Goal: Task Accomplishment & Management: Manage account settings

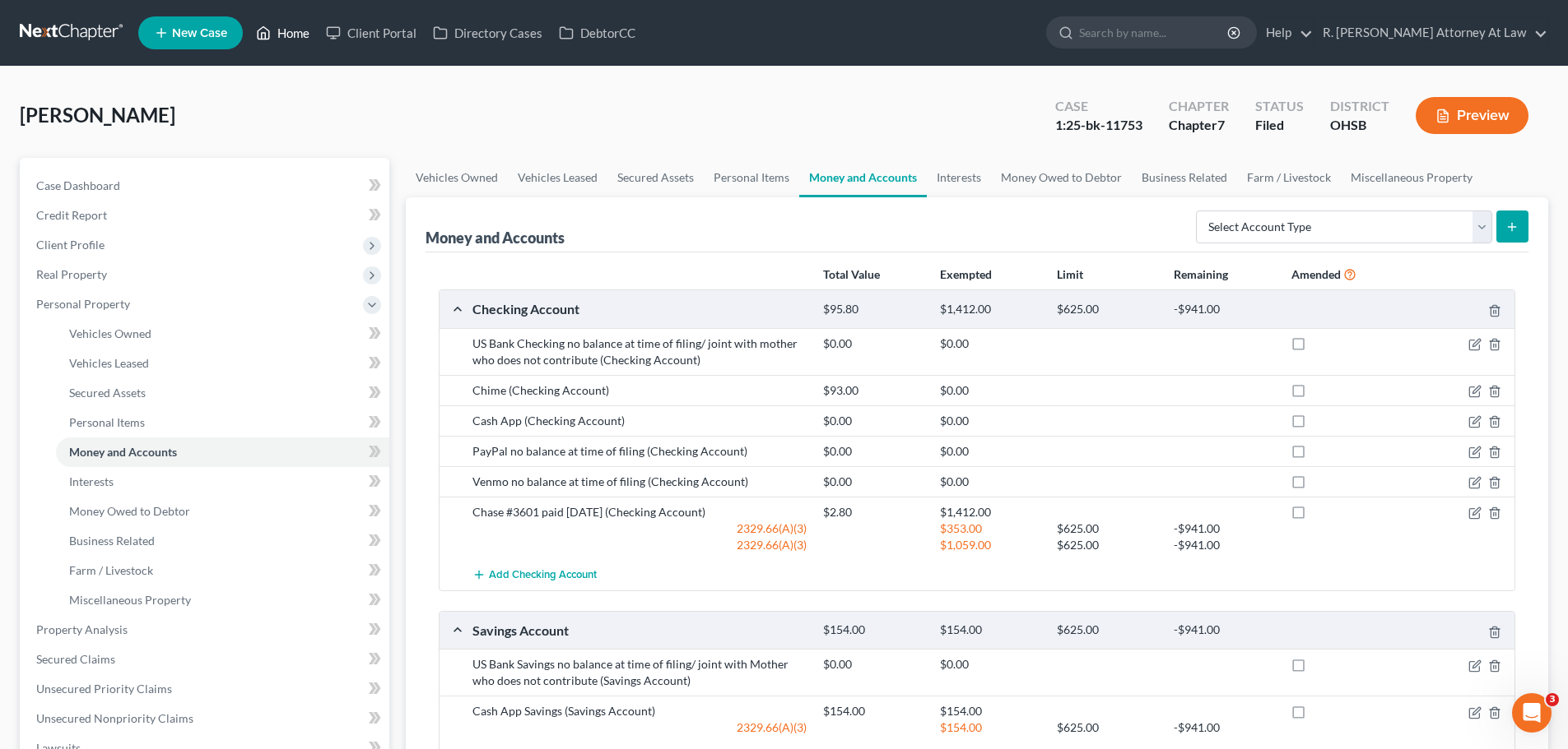
click at [301, 41] on link "Home" at bounding box center [283, 33] width 70 height 29
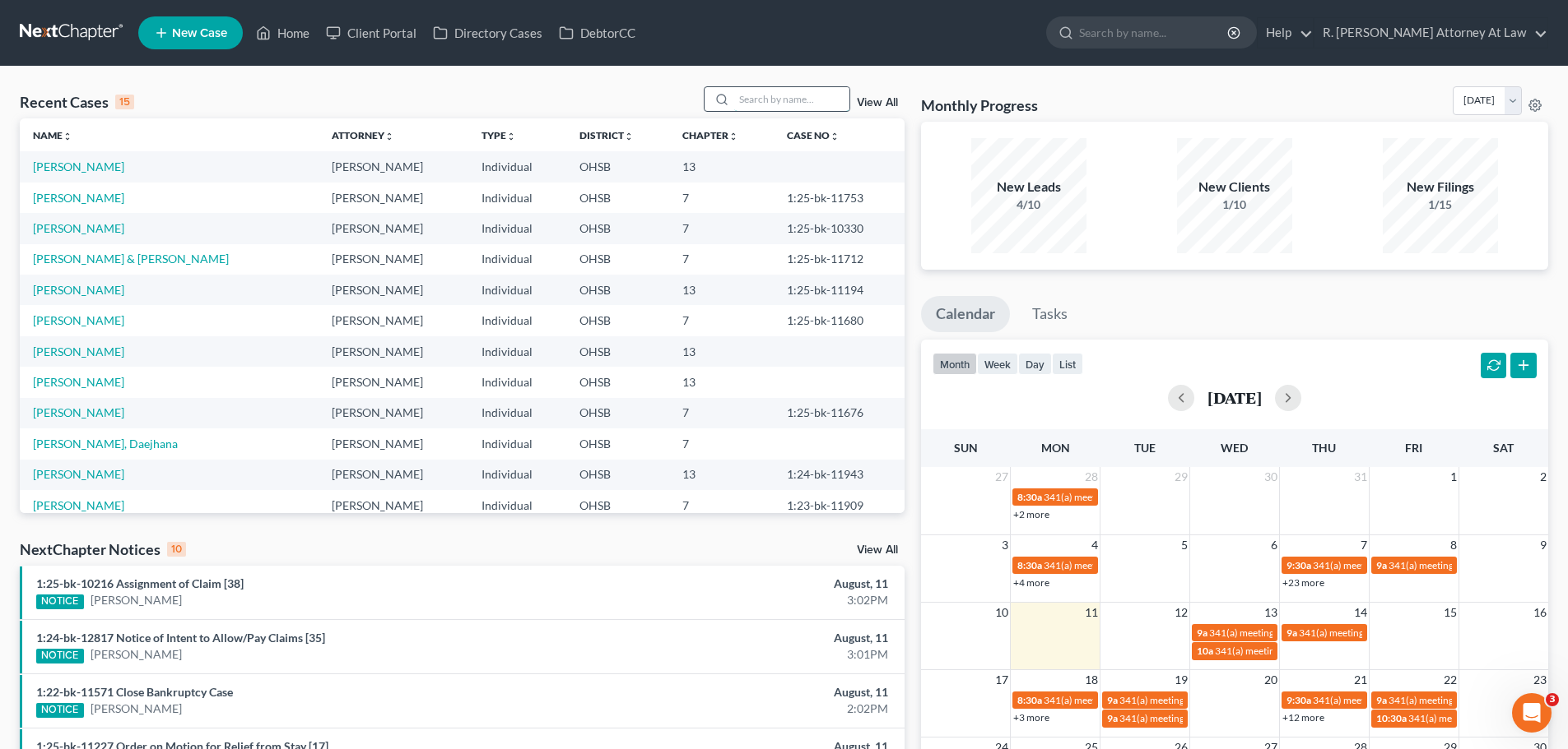
click at [760, 98] on input "search" at bounding box center [791, 99] width 115 height 23
type input "[PERSON_NAME]"
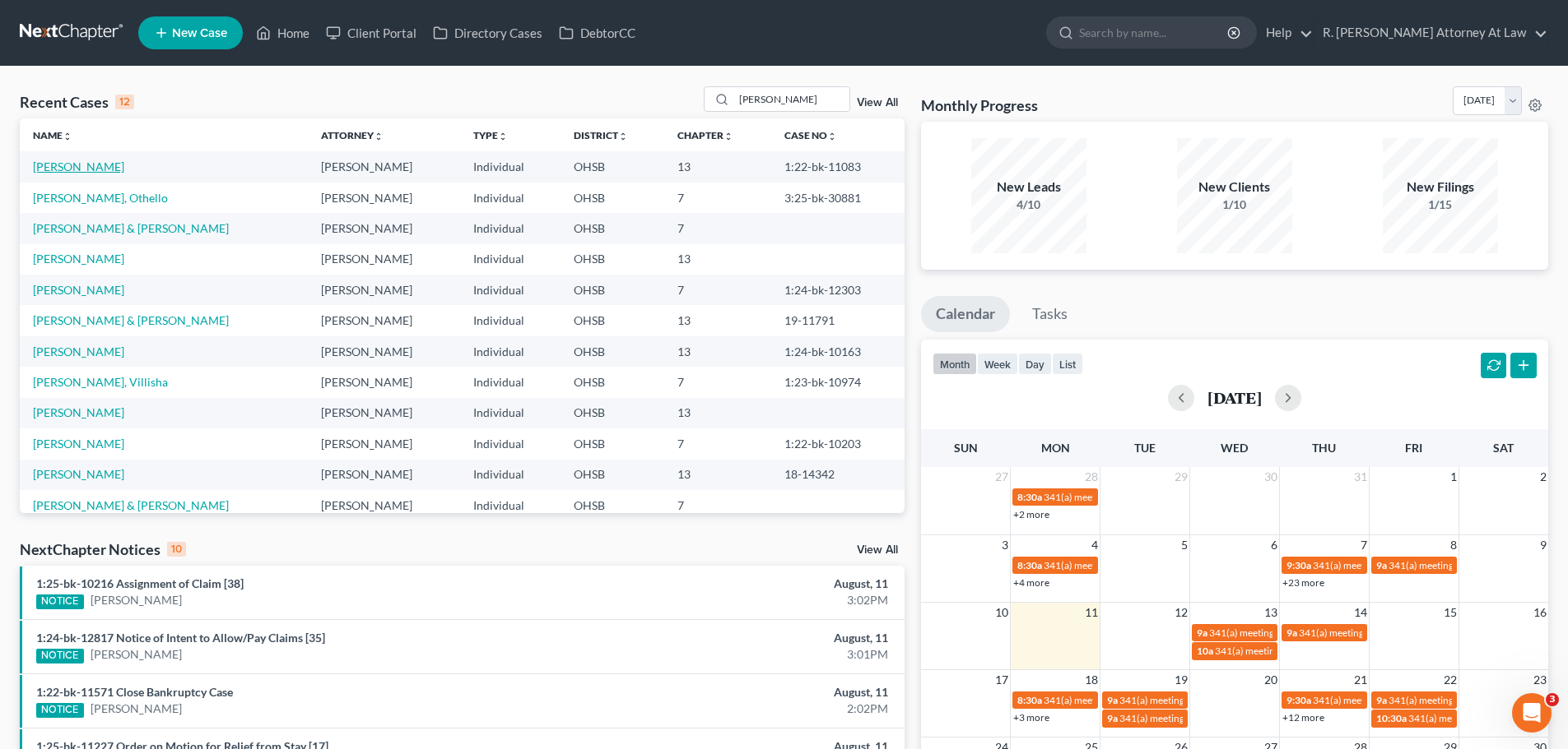
click at [82, 172] on link "[PERSON_NAME]" at bounding box center [79, 167] width 92 height 14
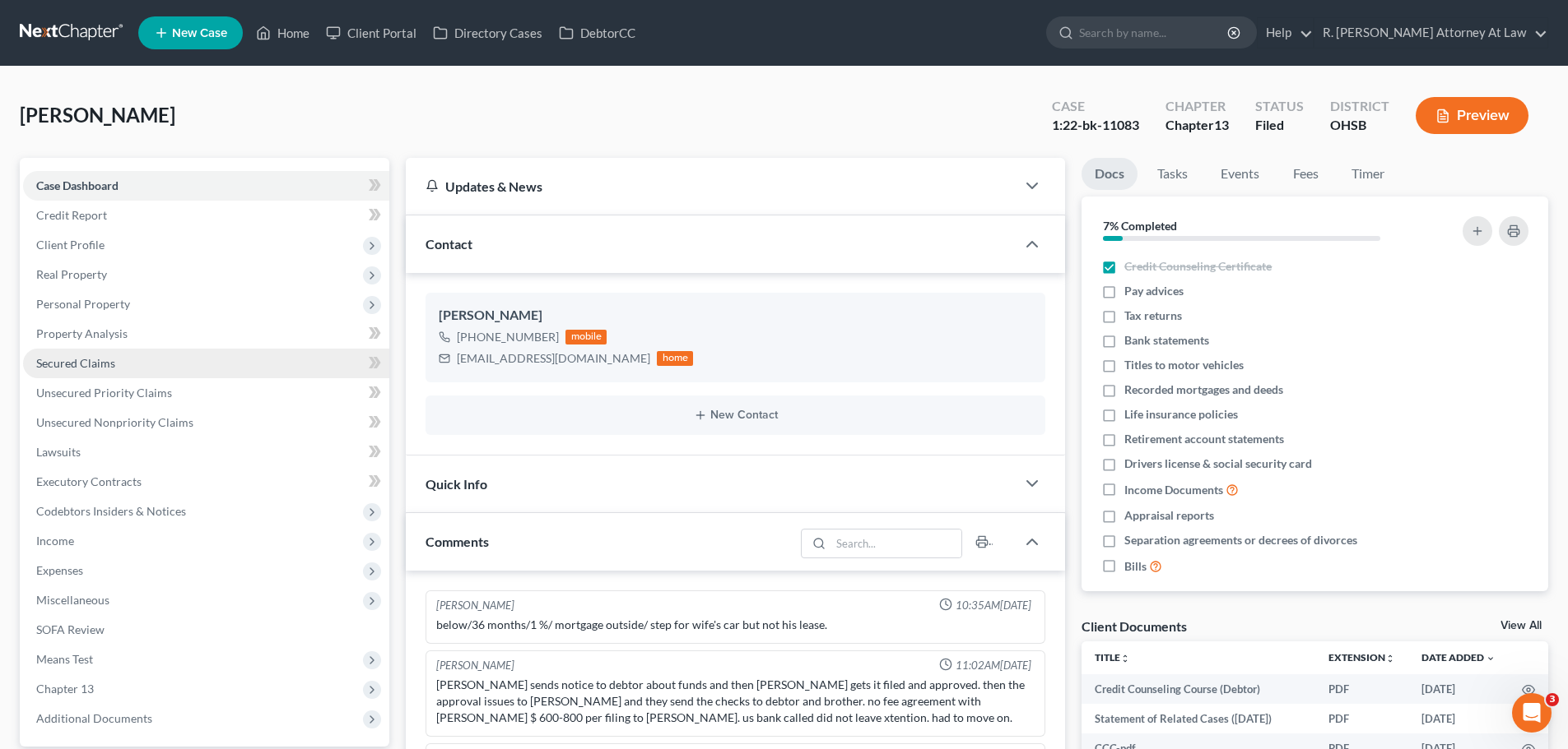
drag, startPoint x: 74, startPoint y: 252, endPoint x: 95, endPoint y: 353, distance: 103.2
click at [75, 252] on span "Client Profile" at bounding box center [206, 245] width 366 height 29
click at [108, 360] on span "Debtor Addresses" at bounding box center [115, 363] width 92 height 14
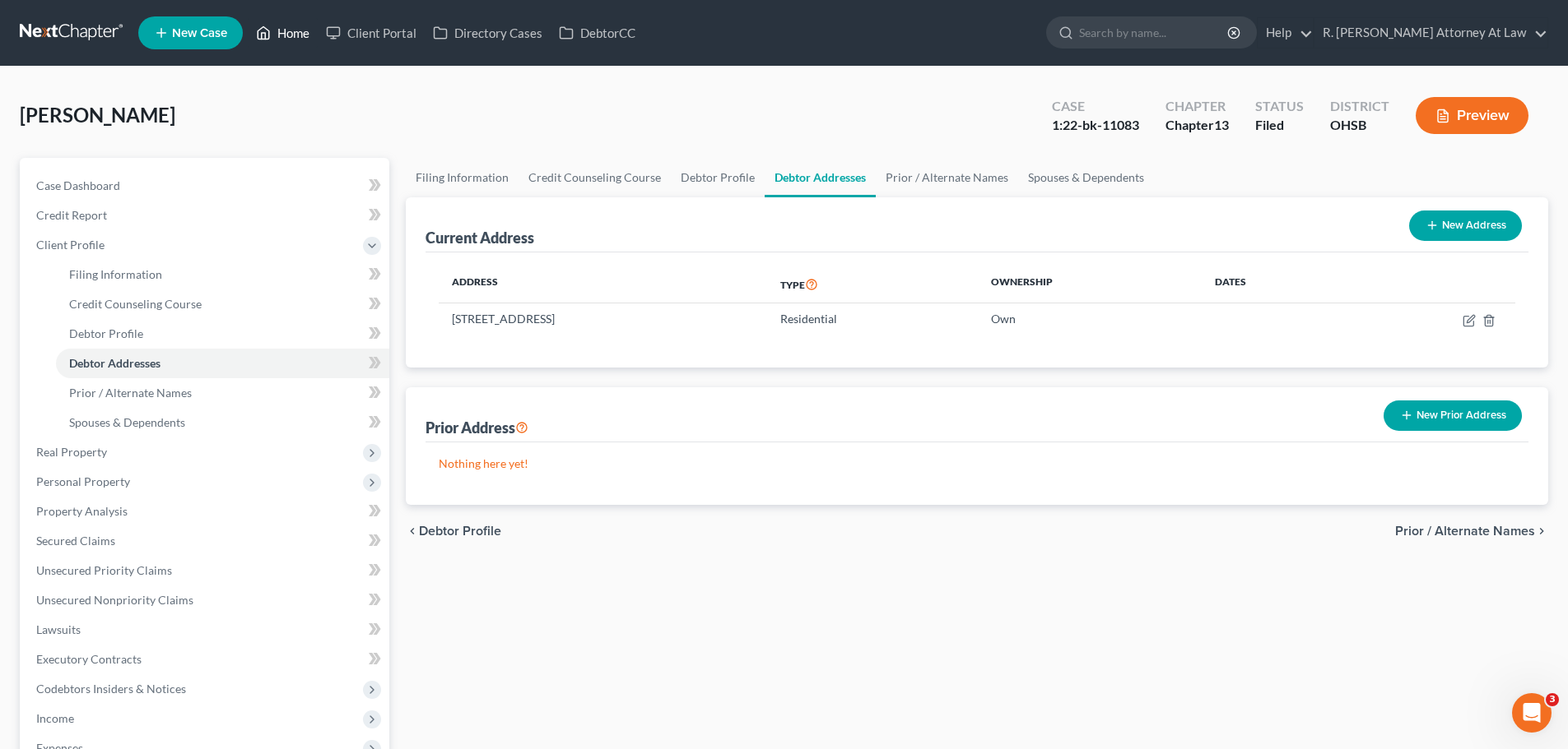
click at [272, 32] on link "Home" at bounding box center [283, 33] width 70 height 29
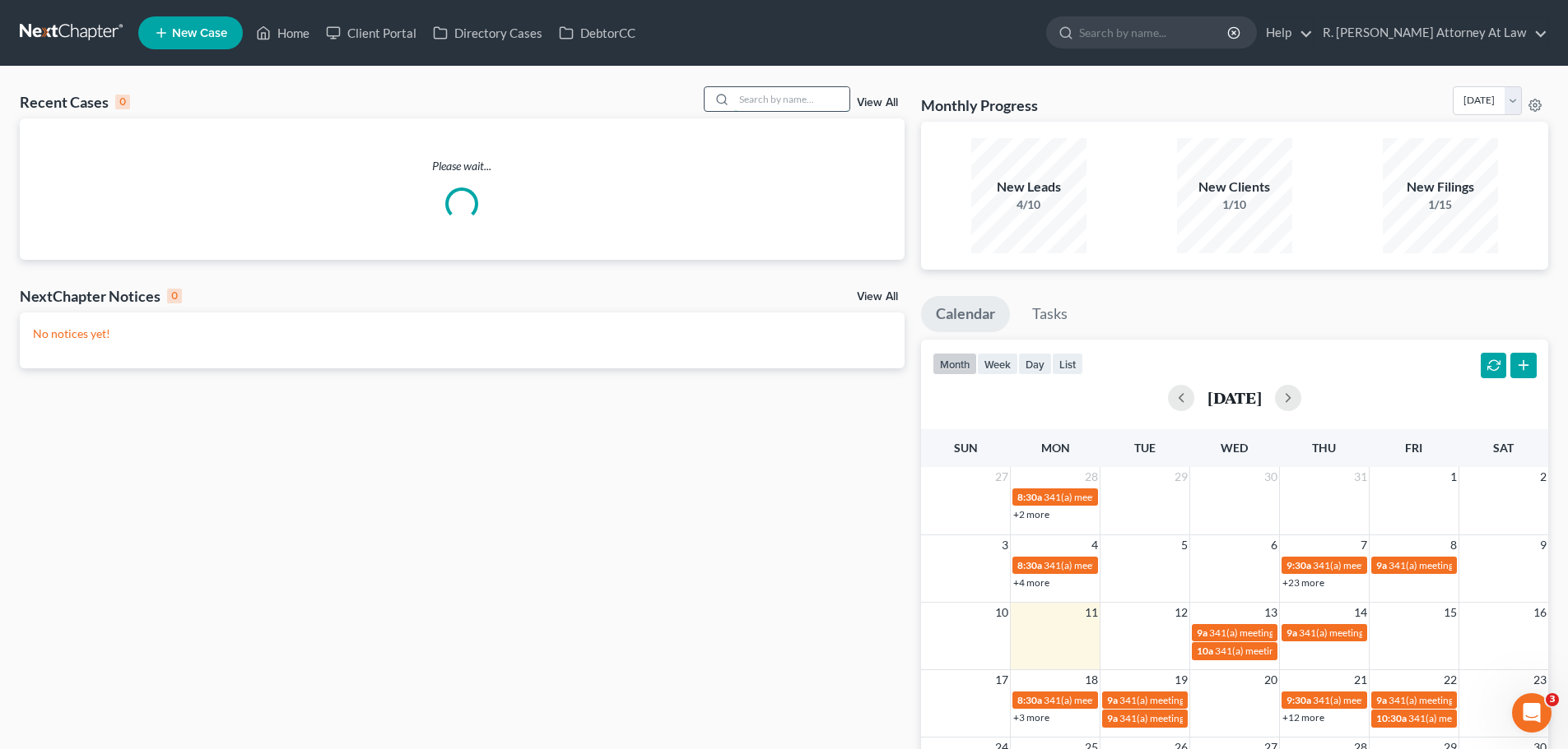
click at [773, 99] on input "search" at bounding box center [791, 99] width 115 height 23
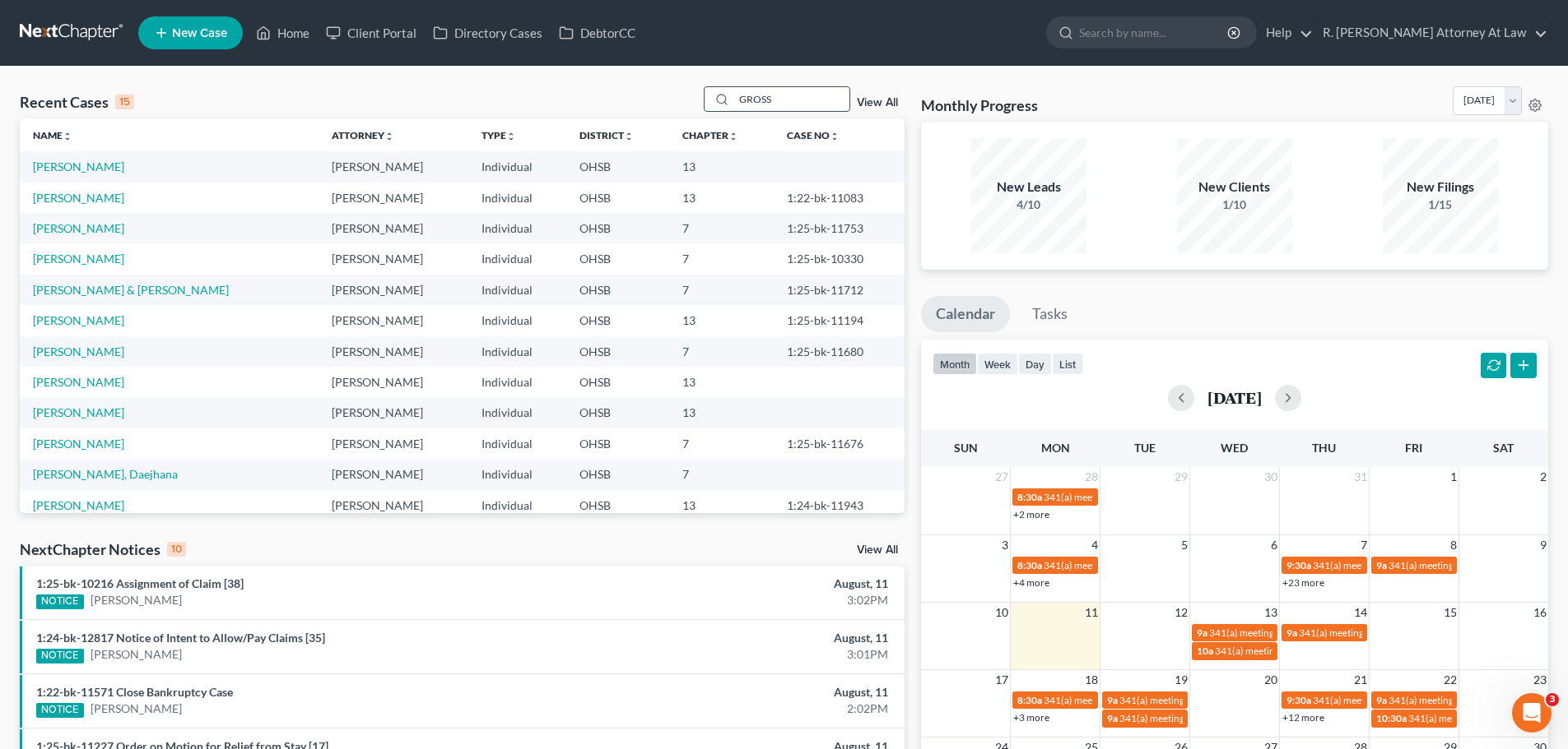
type input "GROSS"
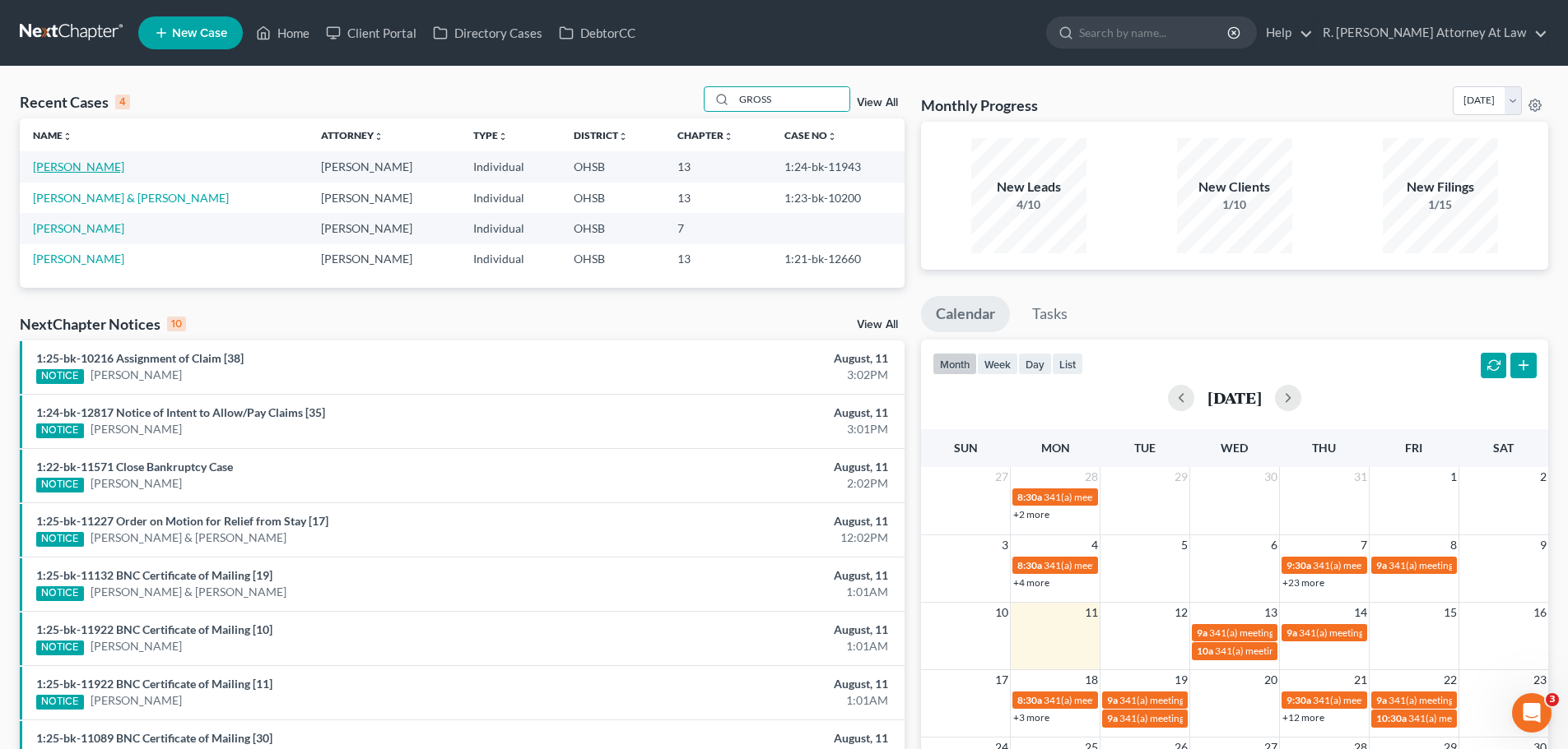
click at [82, 160] on link "[PERSON_NAME]" at bounding box center [79, 167] width 92 height 14
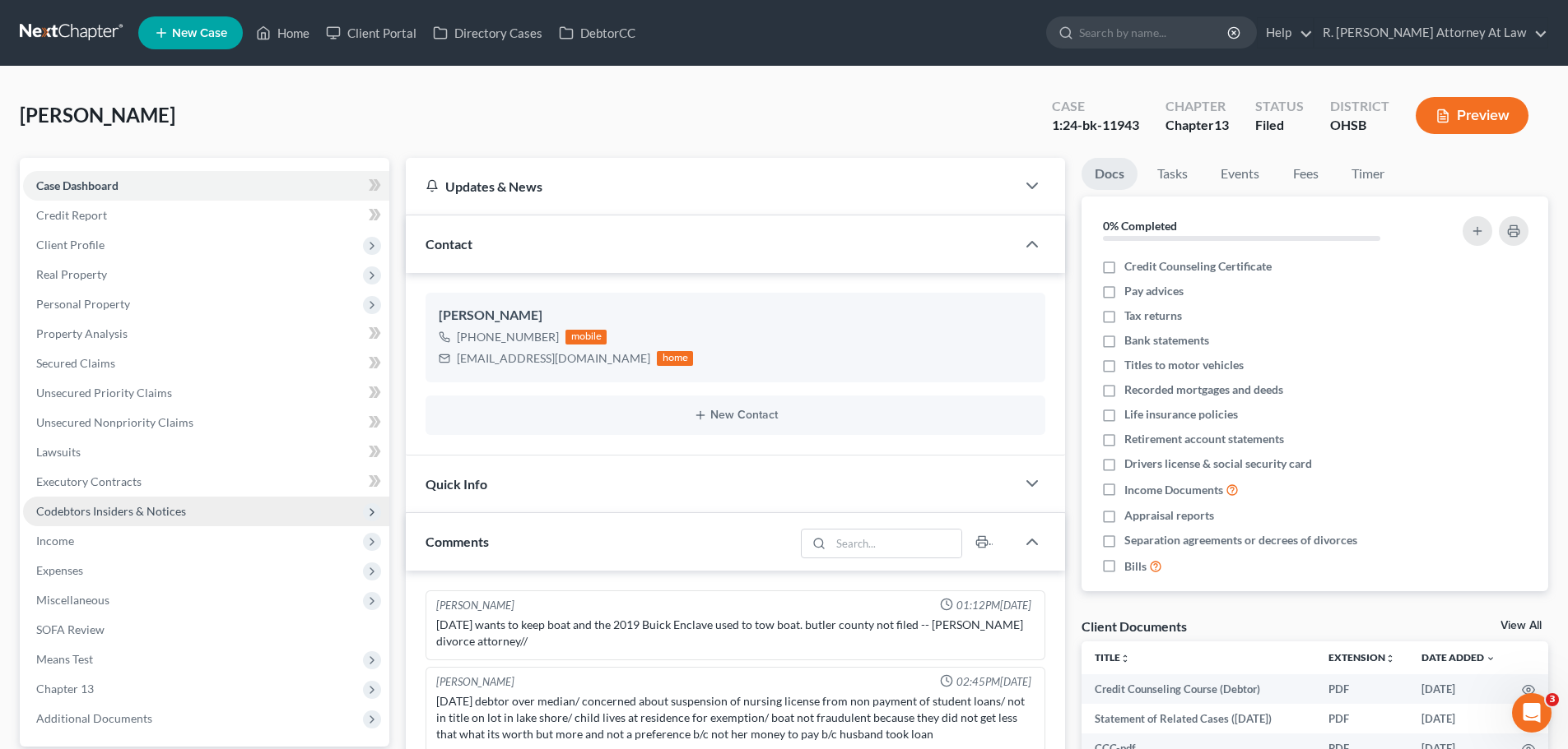
scroll to position [247, 0]
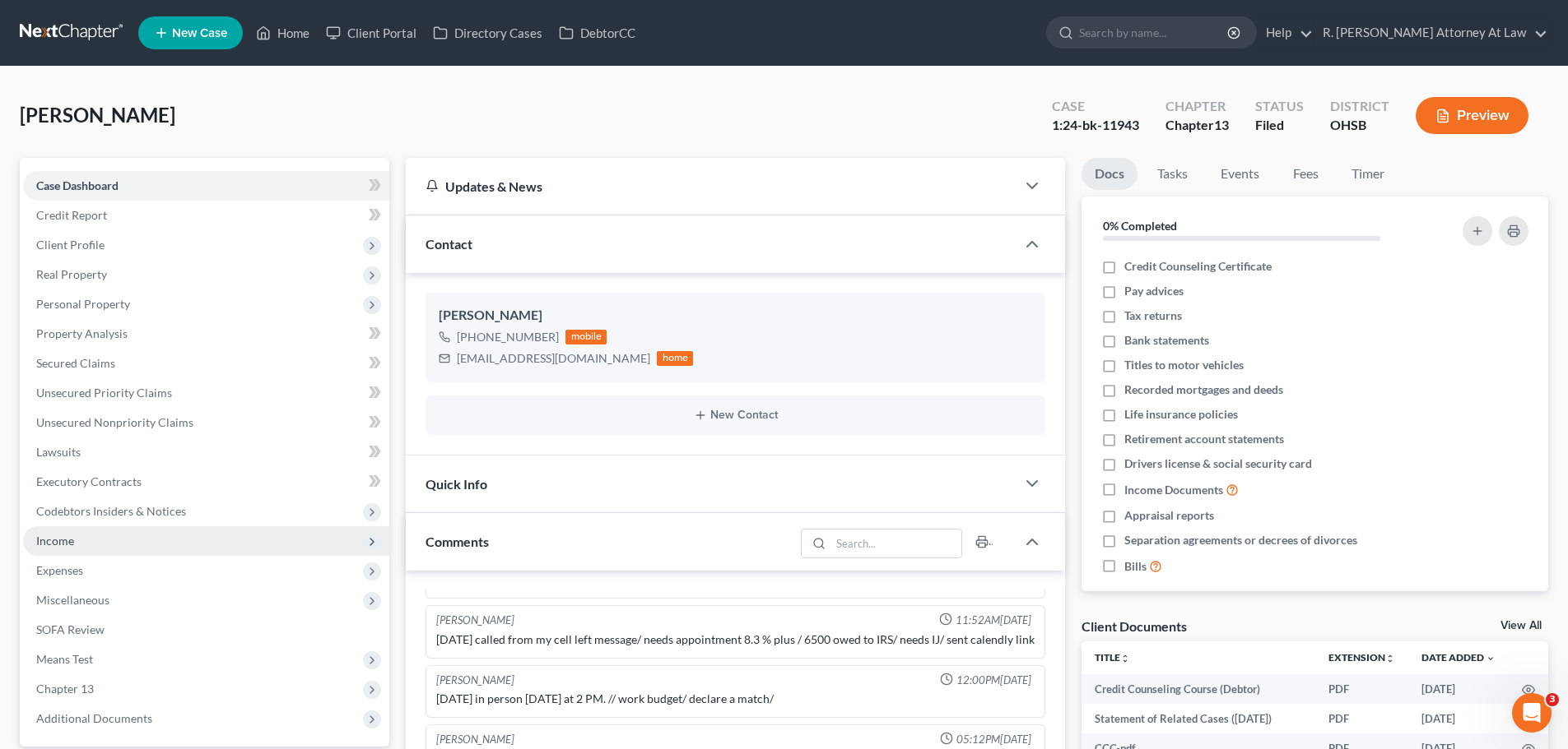
click at [67, 534] on span "Income" at bounding box center [55, 540] width 38 height 14
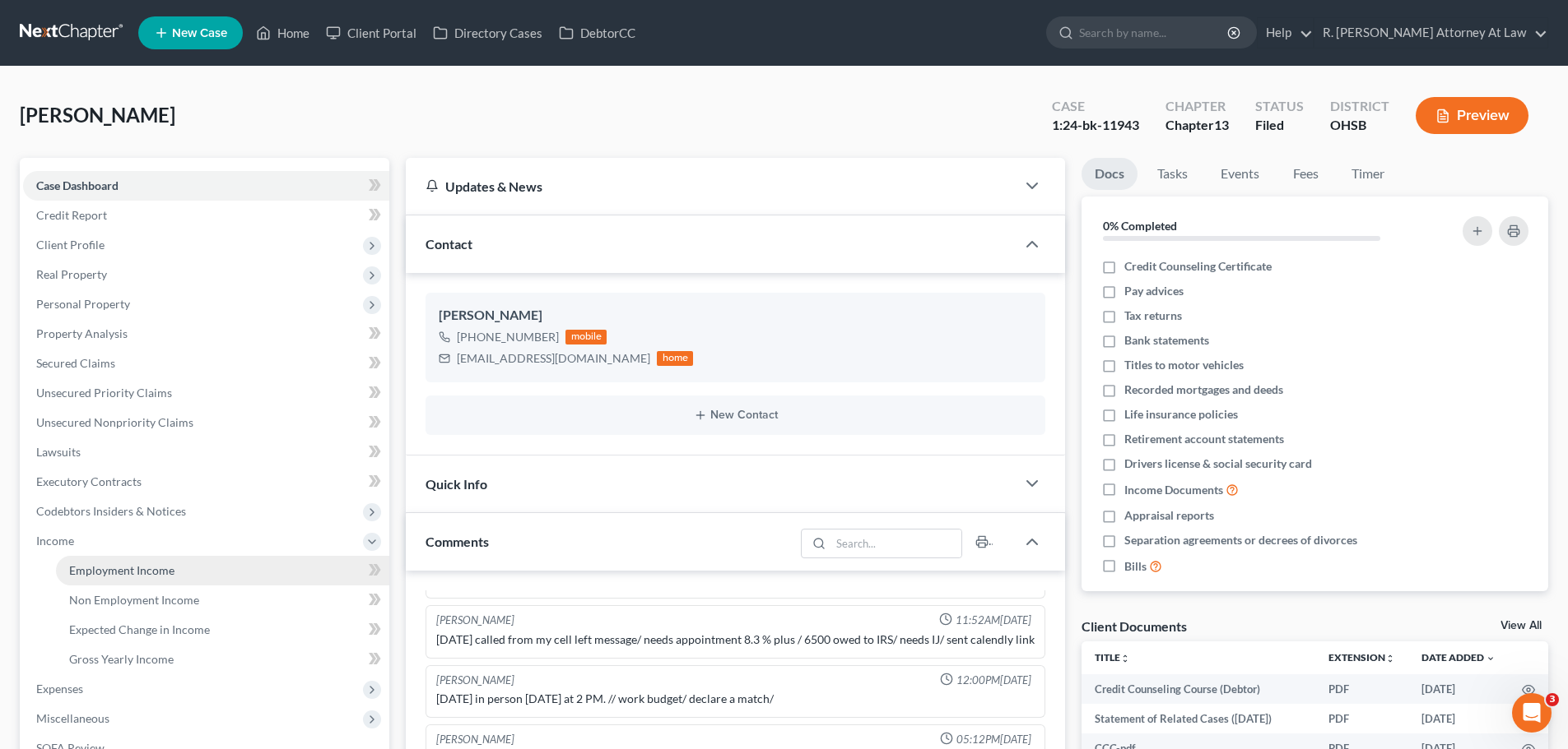
click at [110, 564] on span "Employment Income" at bounding box center [122, 571] width 105 height 14
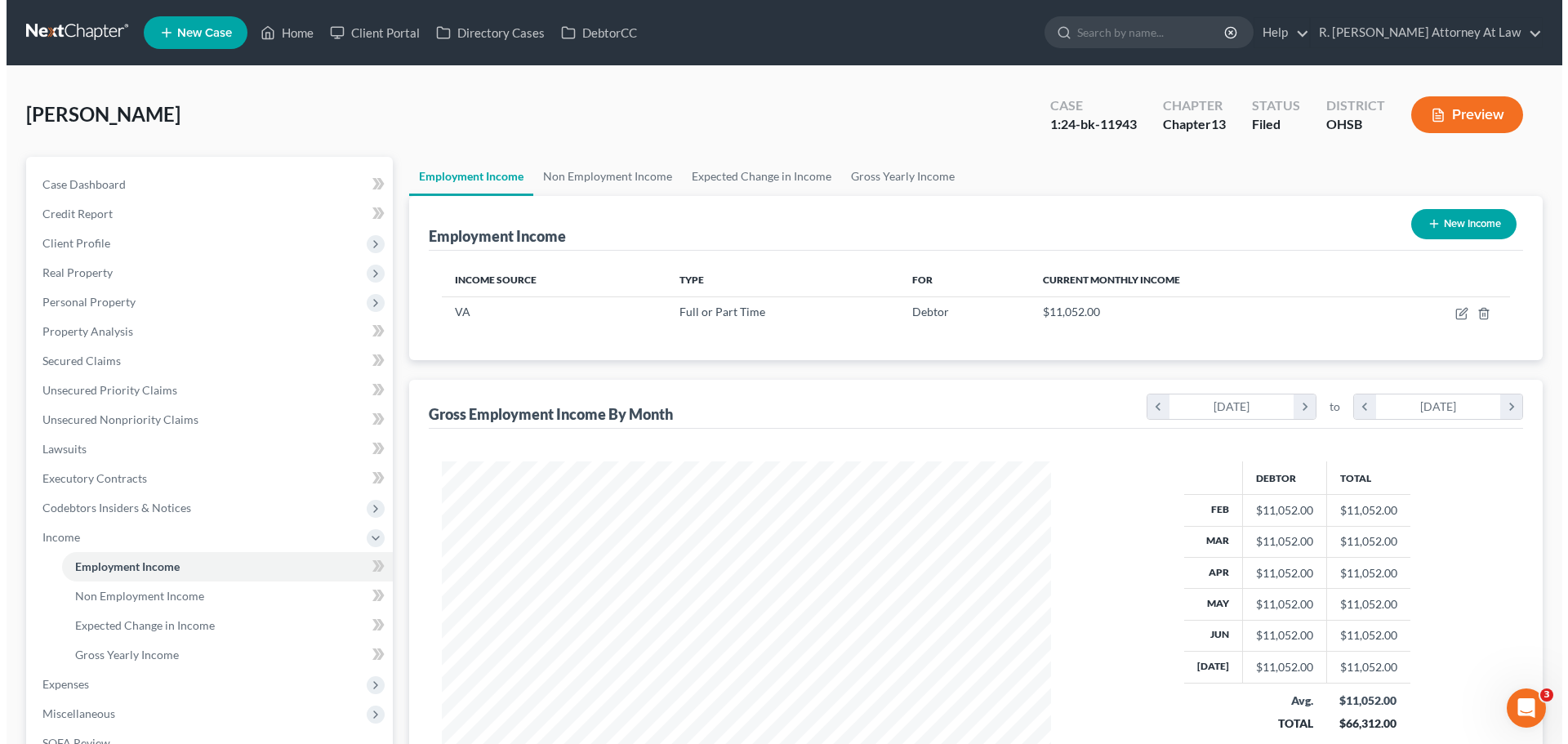
scroll to position [305, 642]
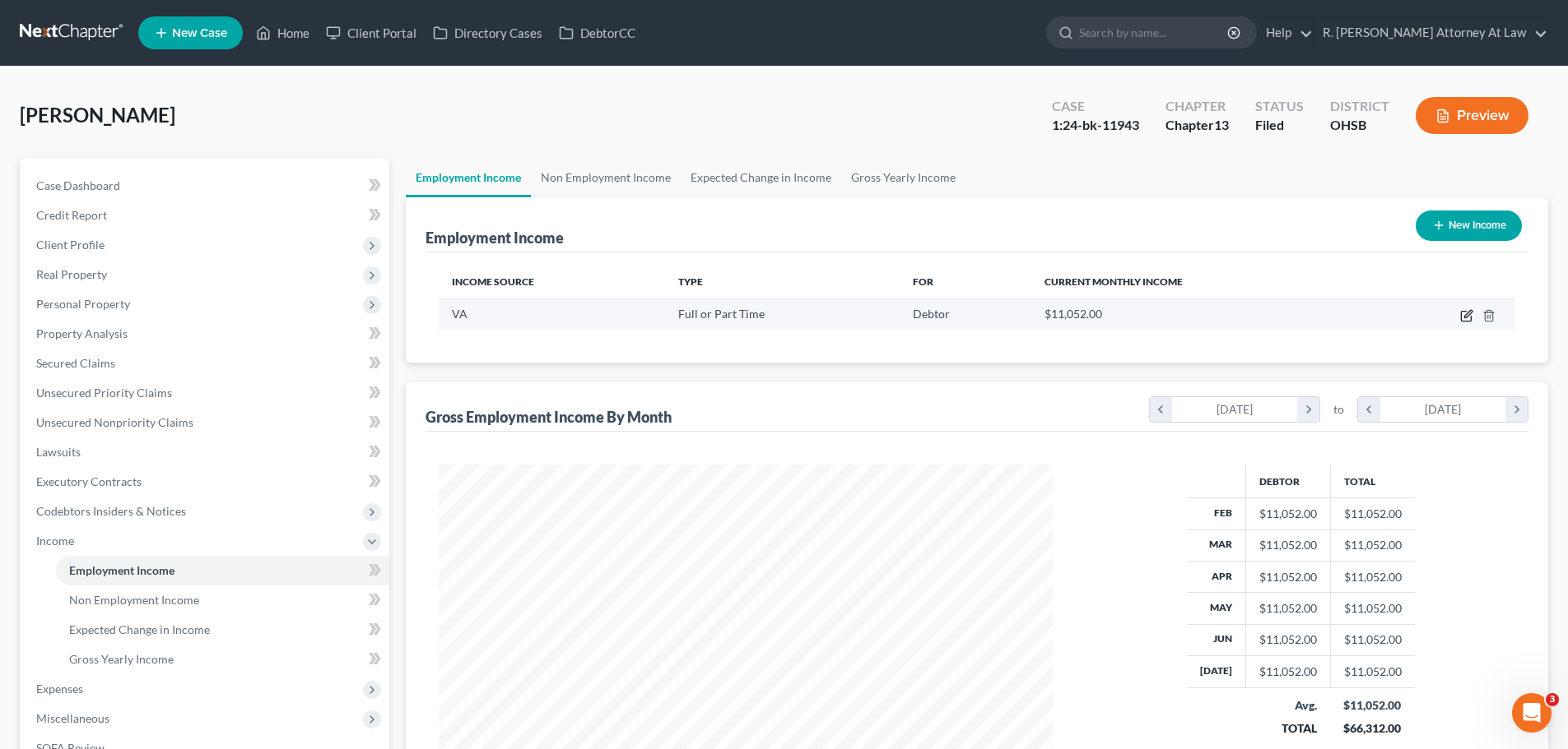
click at [1465, 317] on icon "button" at bounding box center [1466, 315] width 13 height 13
select select "0"
select select "36"
select select "0"
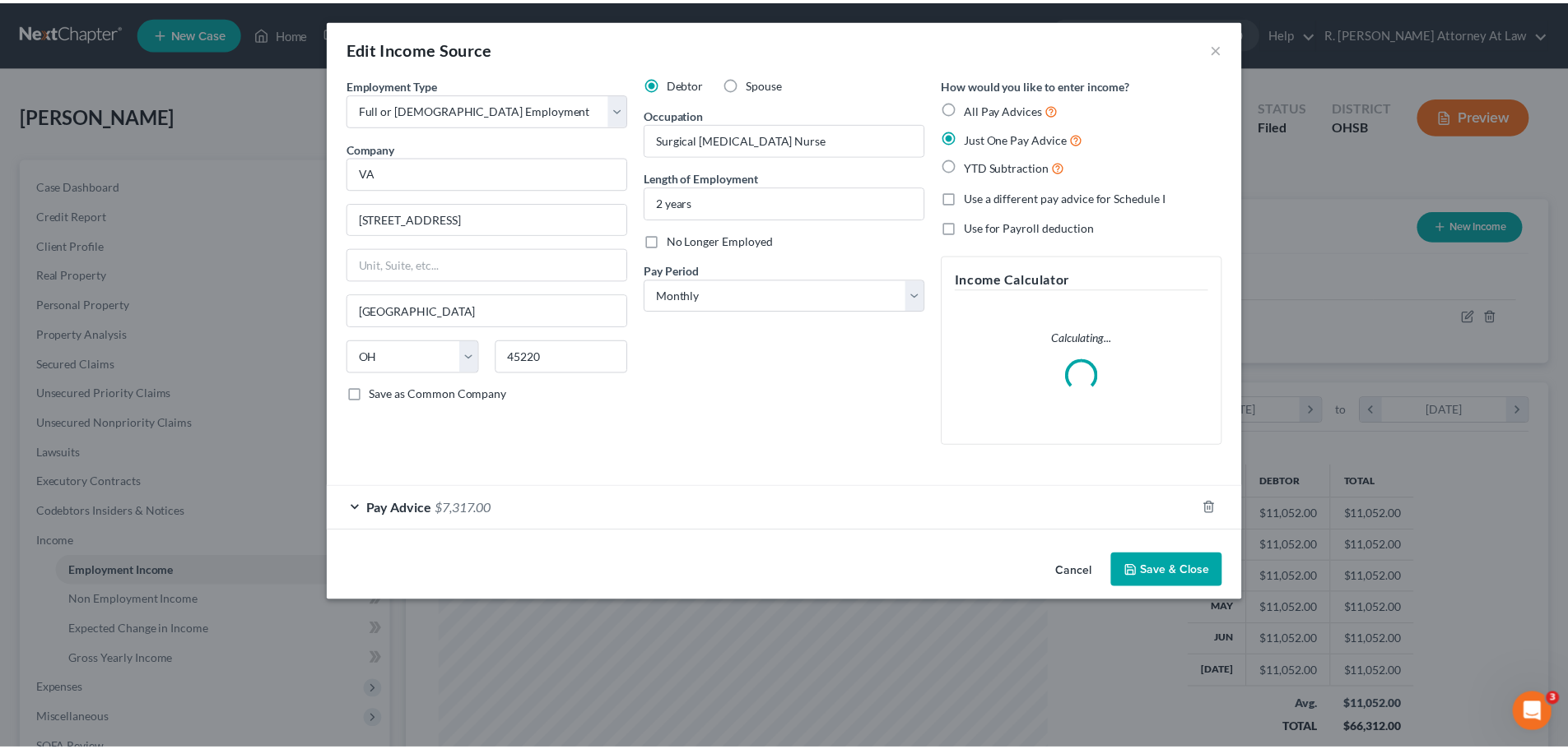
scroll to position [309, 653]
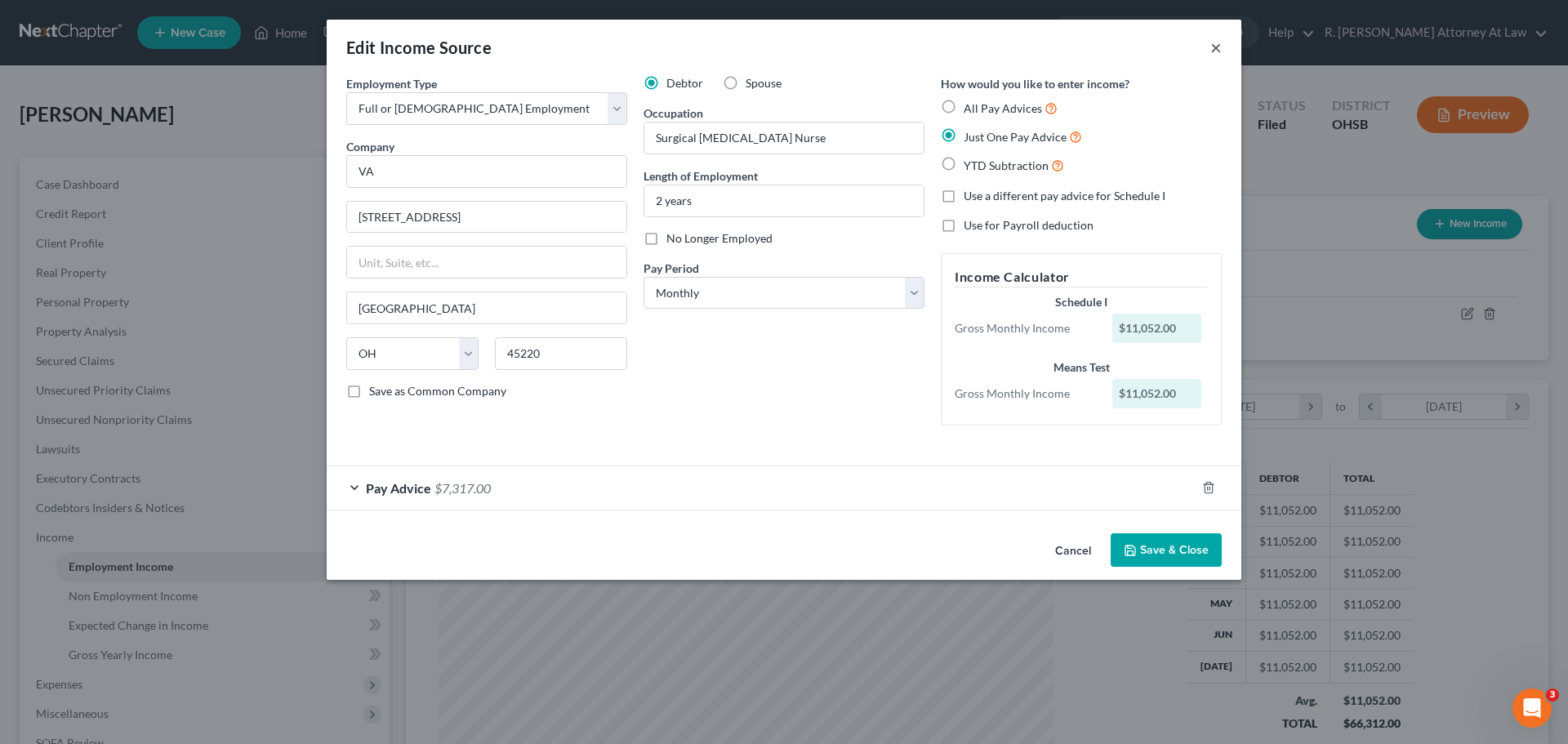
click at [1212, 45] on button "×" at bounding box center [1216, 47] width 12 height 19
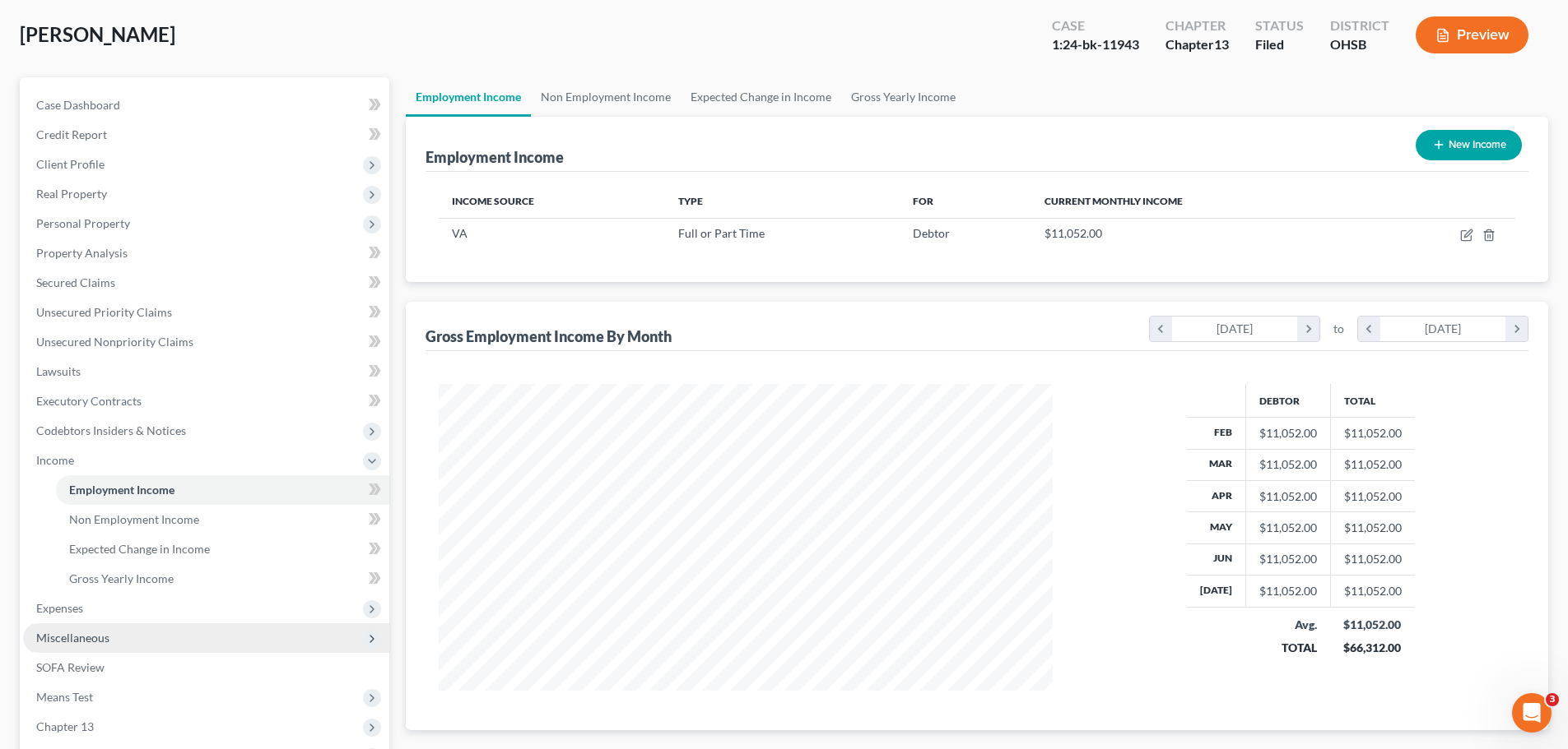
scroll to position [0, 0]
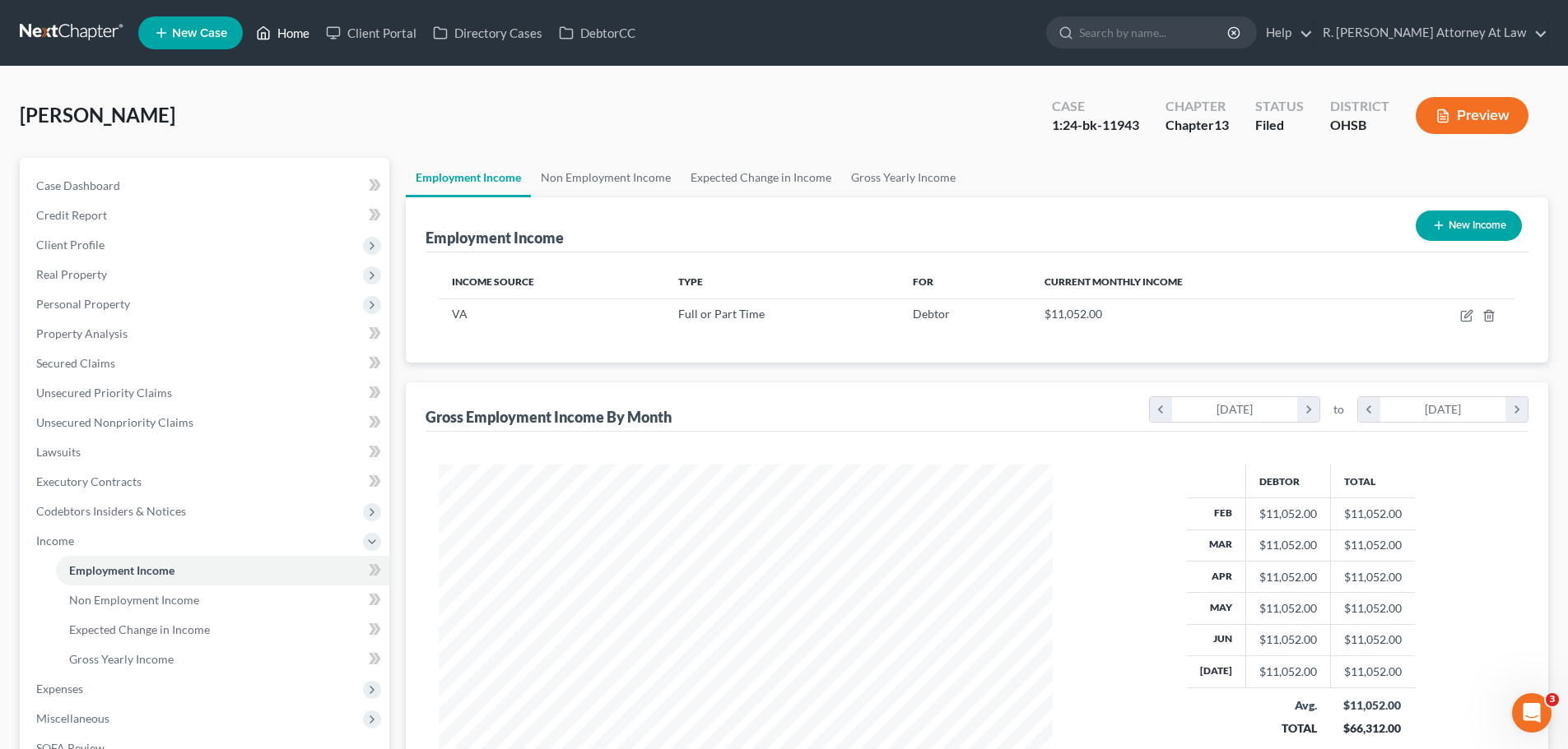
click at [287, 29] on link "Home" at bounding box center [283, 33] width 70 height 29
